Goal: Use online tool/utility: Utilize a website feature to perform a specific function

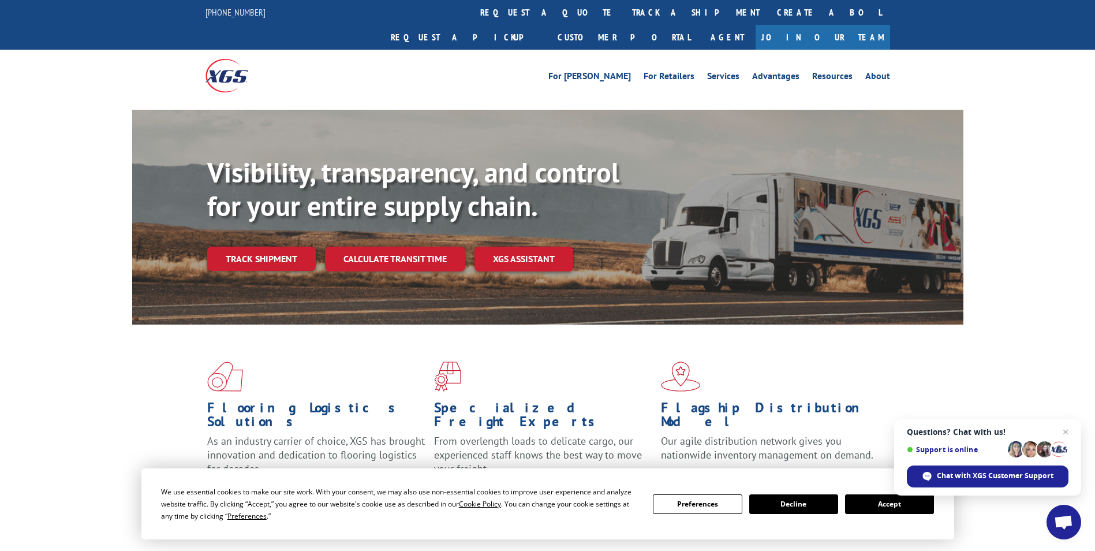
click at [876, 503] on button "Accept" at bounding box center [889, 504] width 89 height 20
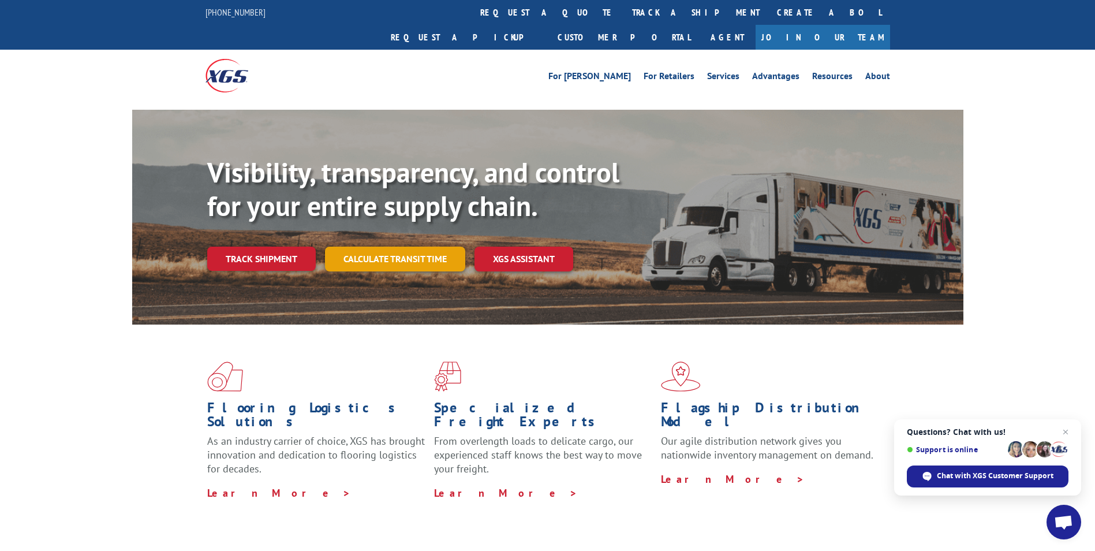
click at [389, 247] on link "Calculate transit time" at bounding box center [395, 259] width 140 height 25
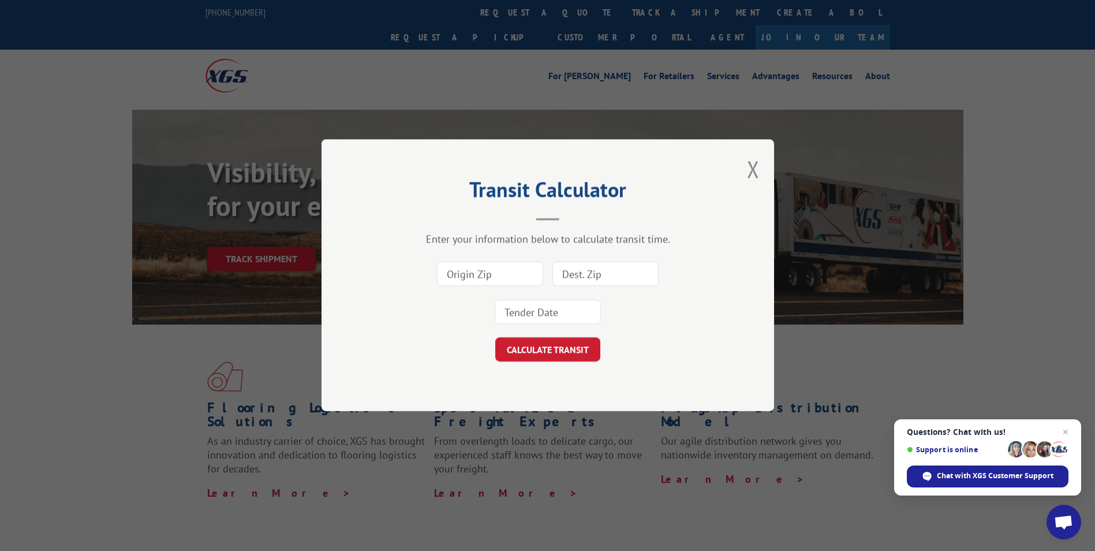
click at [494, 271] on input at bounding box center [490, 274] width 106 height 24
type input "32809"
click at [588, 271] on input at bounding box center [606, 274] width 106 height 24
type input "32809"
drag, startPoint x: 483, startPoint y: 270, endPoint x: 381, endPoint y: 264, distance: 102.9
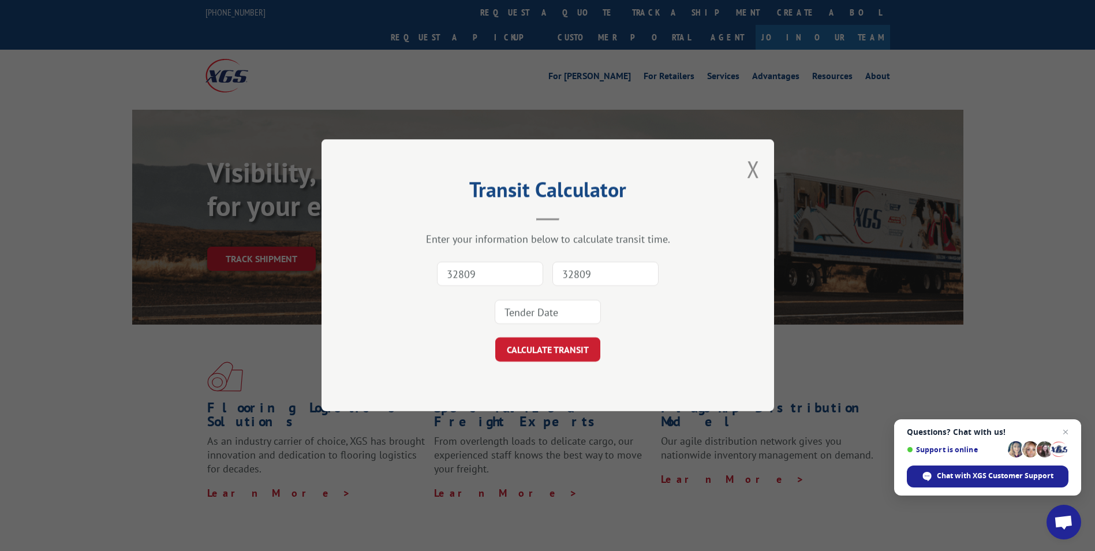
click at [381, 264] on div "32809 32809" at bounding box center [547, 293] width 337 height 76
type input "30024"
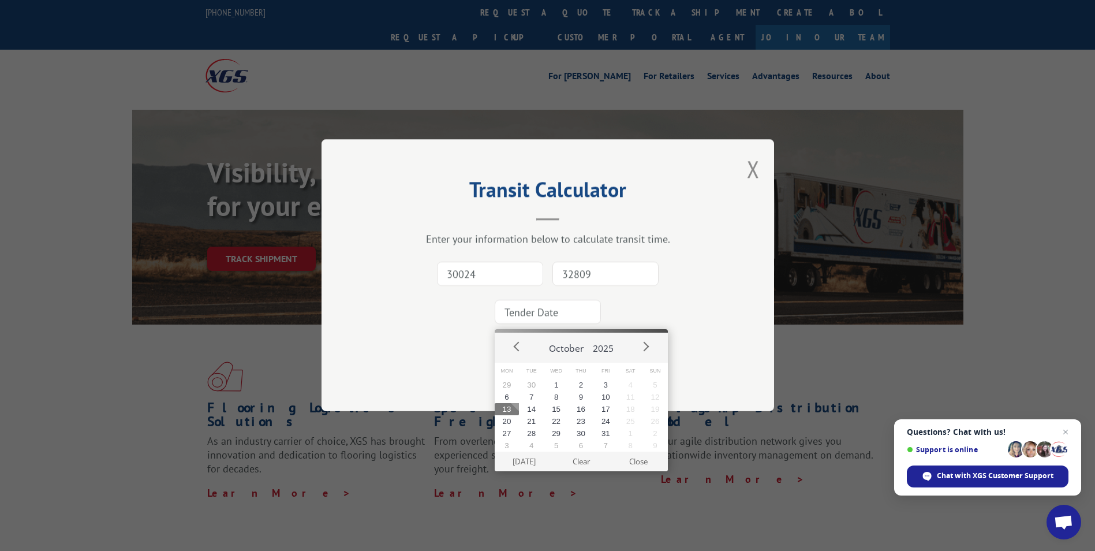
click at [553, 324] on input at bounding box center [548, 312] width 106 height 24
click at [534, 408] on button "14" at bounding box center [531, 409] width 25 height 12
type input "[DATE]"
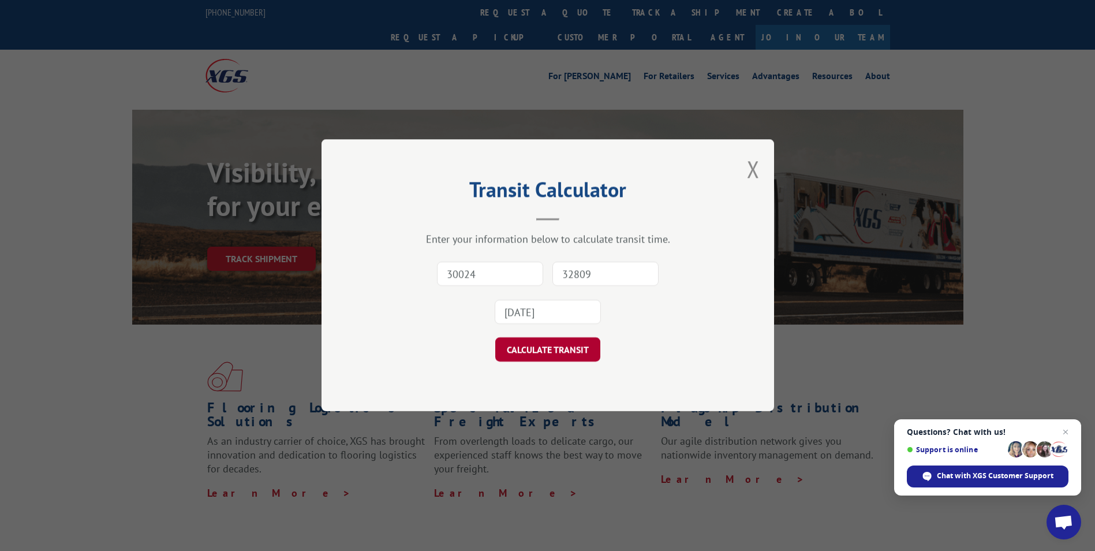
click at [575, 355] on button "CALCULATE TRANSIT" at bounding box center [547, 350] width 105 height 24
